Goal: Information Seeking & Learning: Understand process/instructions

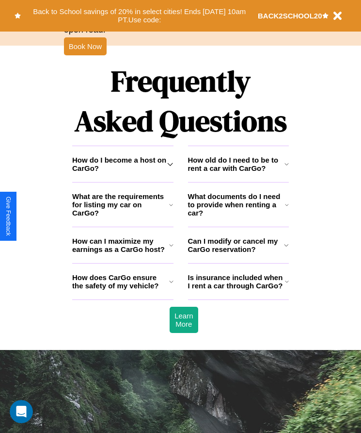
scroll to position [1265, 0]
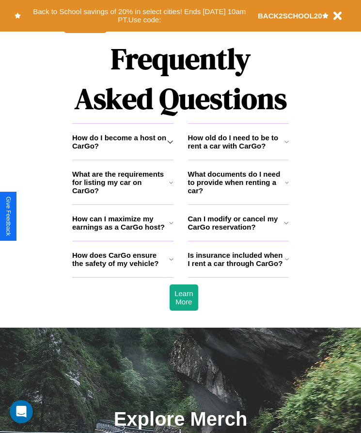
click at [123, 150] on h3 "How do I become a host on CarGo?" at bounding box center [119, 141] width 95 height 16
click at [171, 263] on icon at bounding box center [171, 259] width 4 height 8
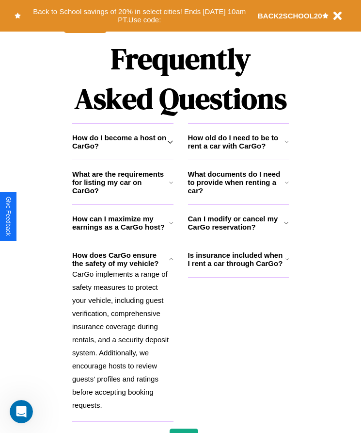
click at [287, 146] on icon at bounding box center [287, 142] width 4 height 8
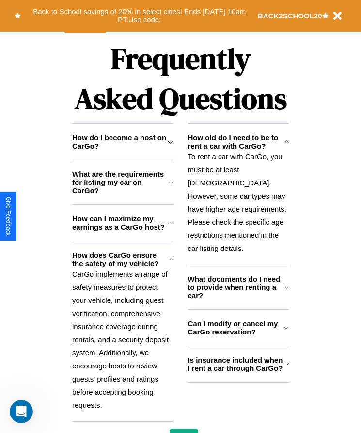
click at [287, 367] on icon at bounding box center [287, 364] width 4 height 8
